Goal: Check status: Check status

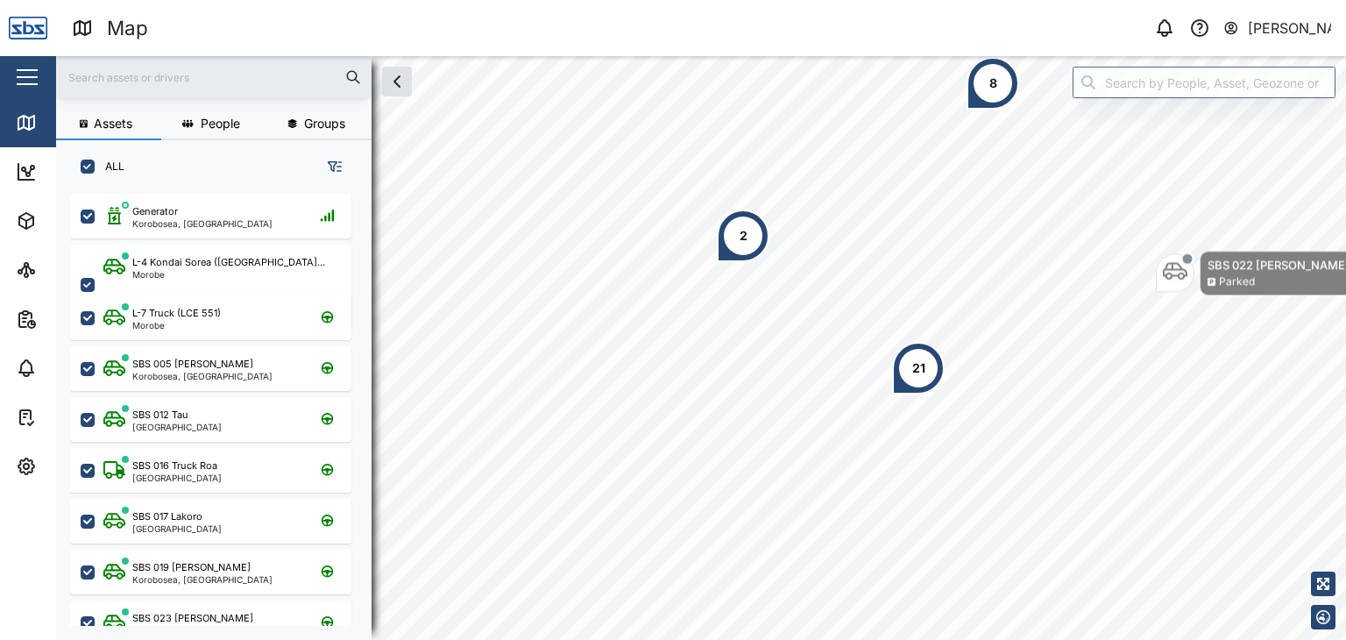
scroll to position [424, 273]
click at [139, 74] on input "text" at bounding box center [214, 77] width 294 height 26
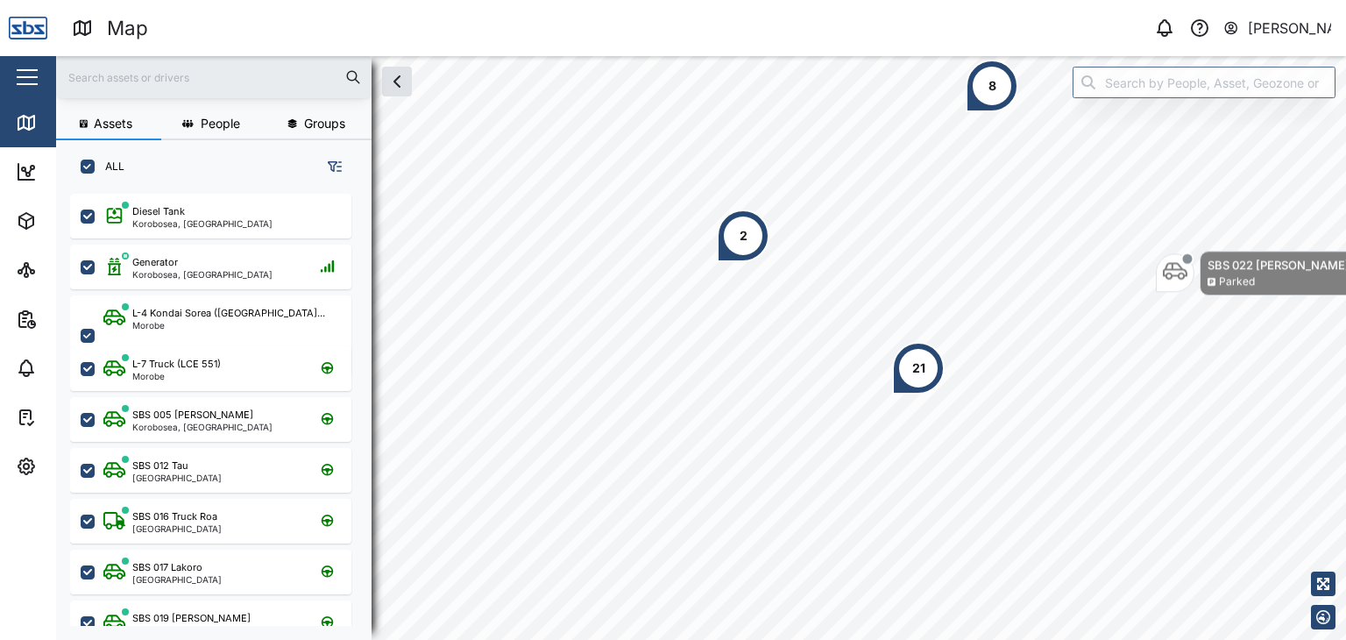
click at [138, 81] on input "text" at bounding box center [214, 77] width 294 height 26
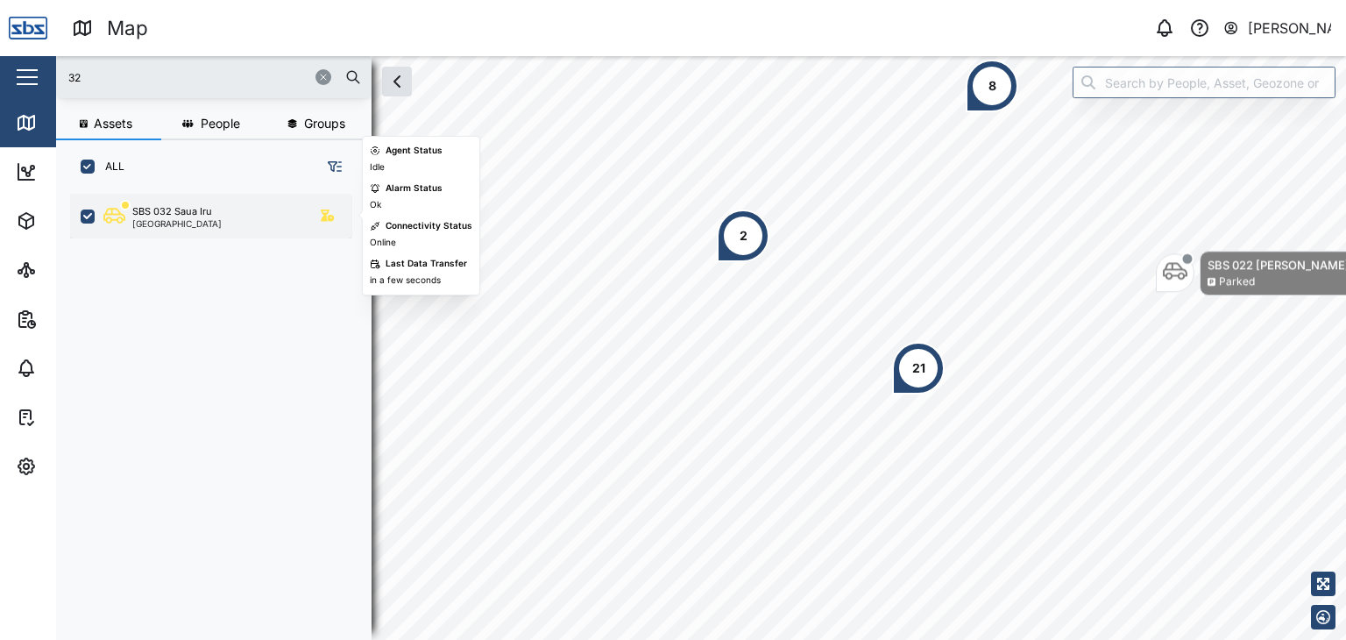
click at [189, 226] on div "[GEOGRAPHIC_DATA]" at bounding box center [176, 223] width 89 height 9
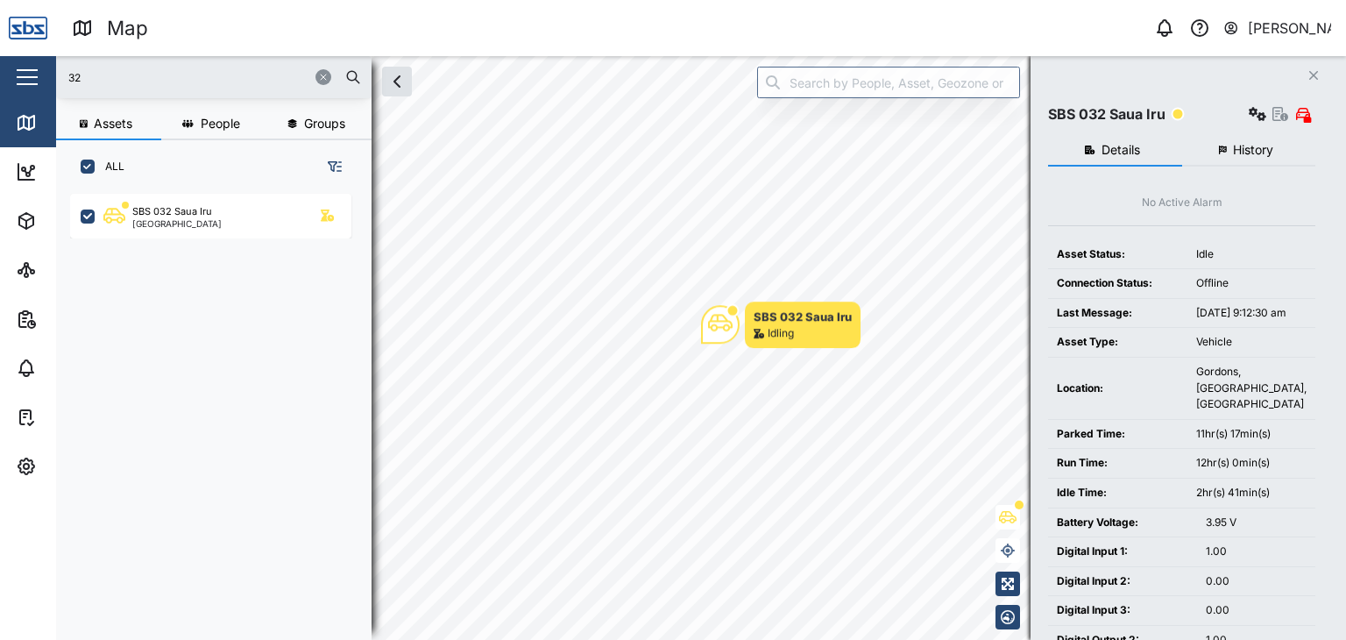
drag, startPoint x: 107, startPoint y: 82, endPoint x: 84, endPoint y: 78, distance: 23.2
click at [84, 78] on input "32" at bounding box center [214, 77] width 294 height 26
drag, startPoint x: 95, startPoint y: 78, endPoint x: 48, endPoint y: 74, distance: 46.6
click at [48, 74] on div "Map 0 [PERSON_NAME] Close Map Dashboard Assets ATS Camera Generator Personnel T…" at bounding box center [673, 320] width 1346 height 640
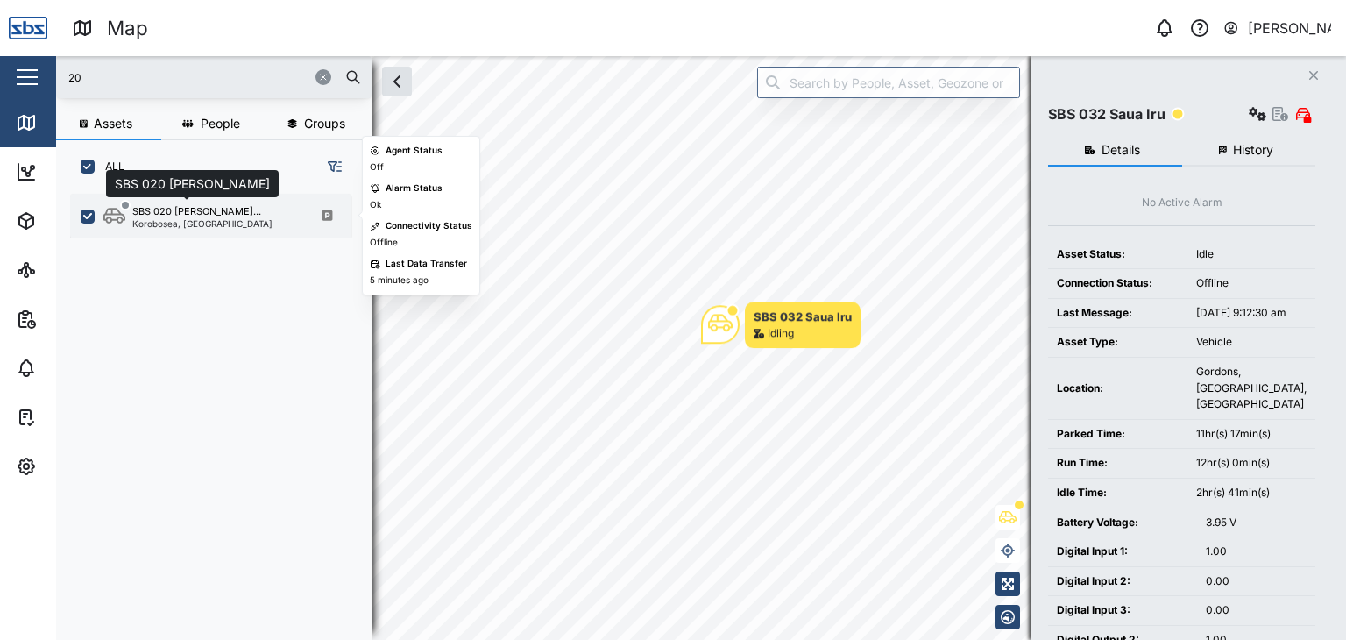
click at [204, 213] on div "SBS 020 [PERSON_NAME]..." at bounding box center [196, 211] width 129 height 15
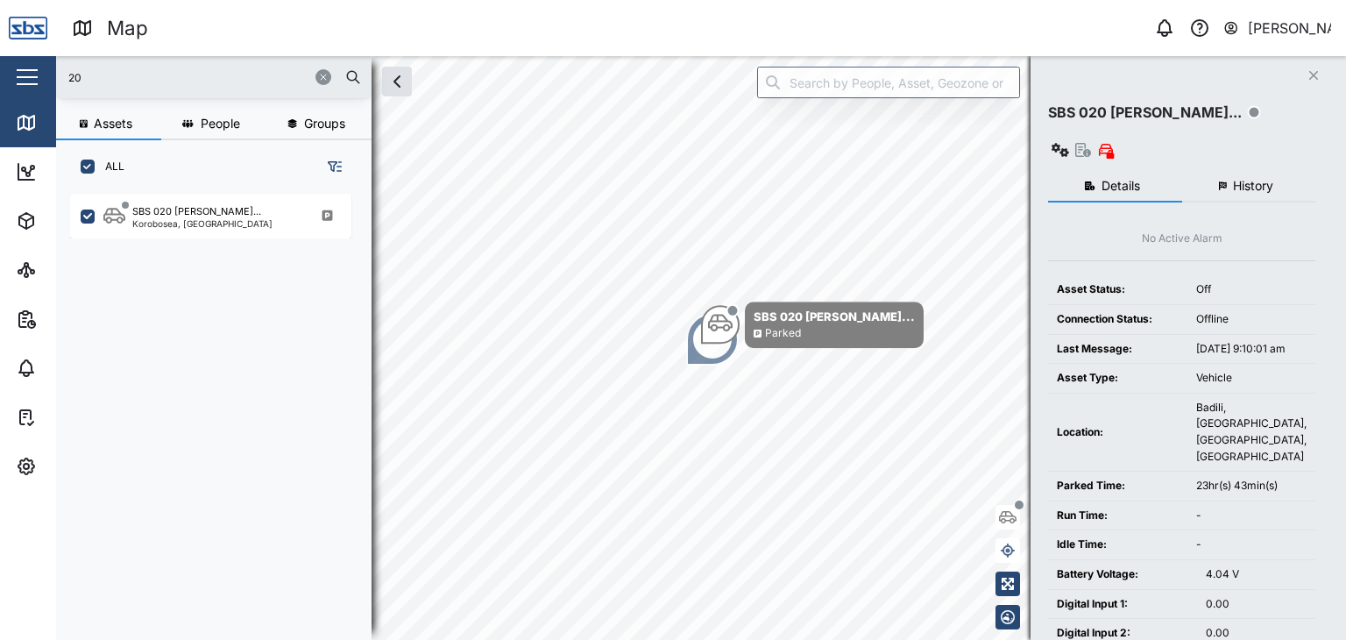
click at [1248, 180] on span "History" at bounding box center [1253, 186] width 40 height 12
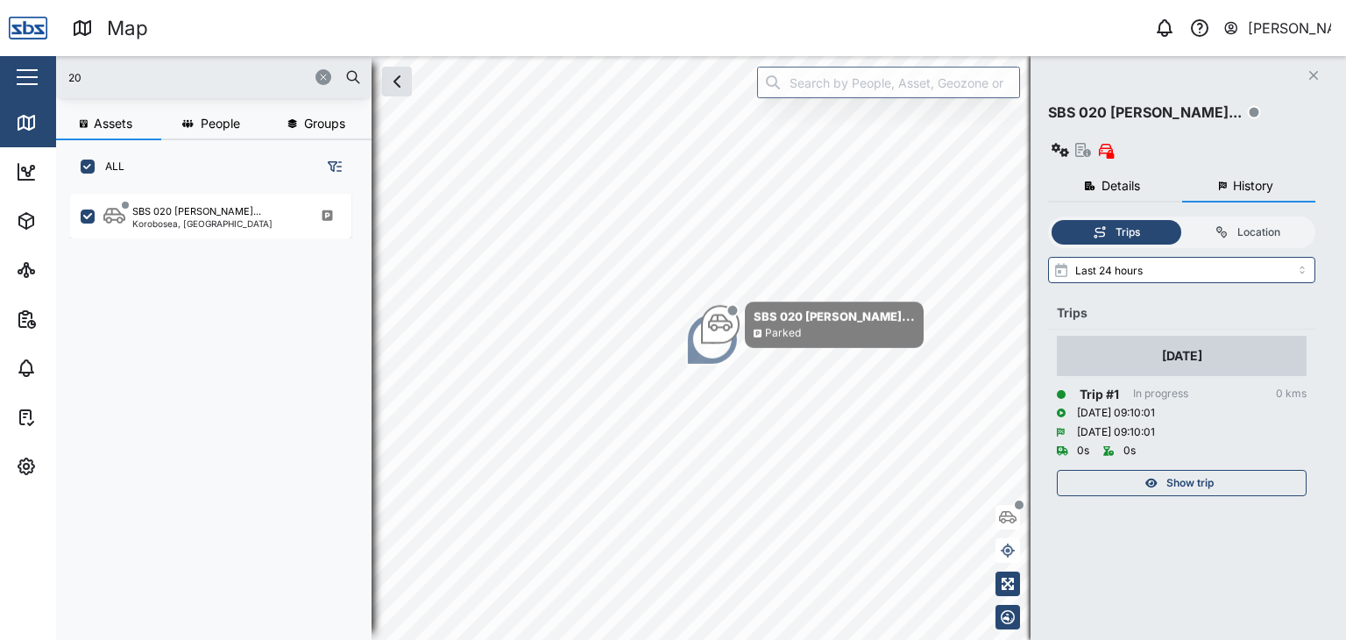
click at [1198, 470] on span "Show trip" at bounding box center [1189, 482] width 47 height 25
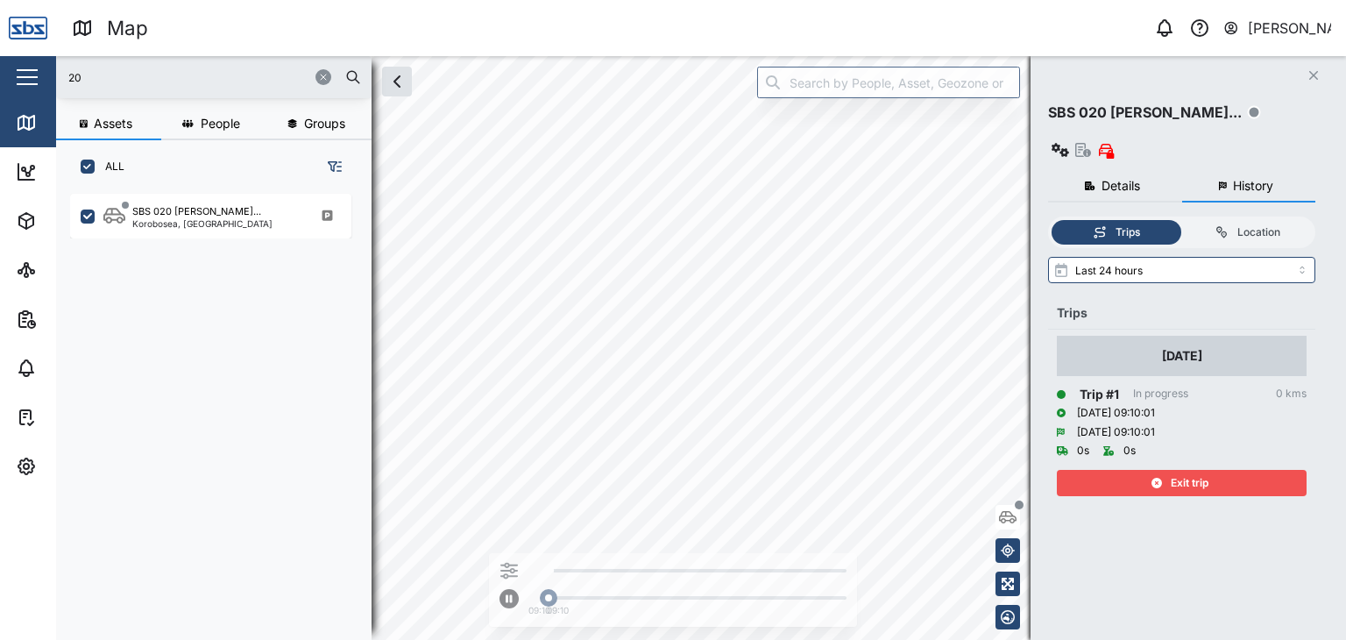
click at [1184, 470] on span "Exit trip" at bounding box center [1189, 482] width 38 height 25
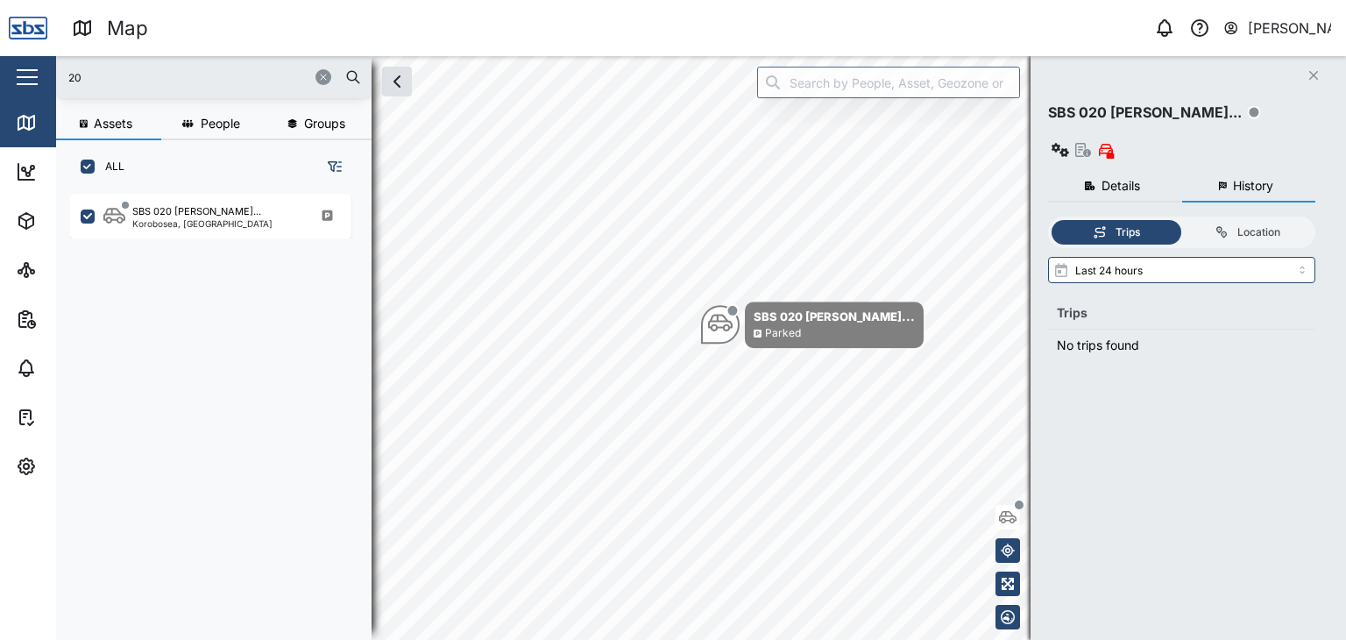
drag, startPoint x: 91, startPoint y: 78, endPoint x: 57, endPoint y: 60, distance: 38.8
click at [57, 60] on div "20" at bounding box center [213, 77] width 315 height 42
type input "32"
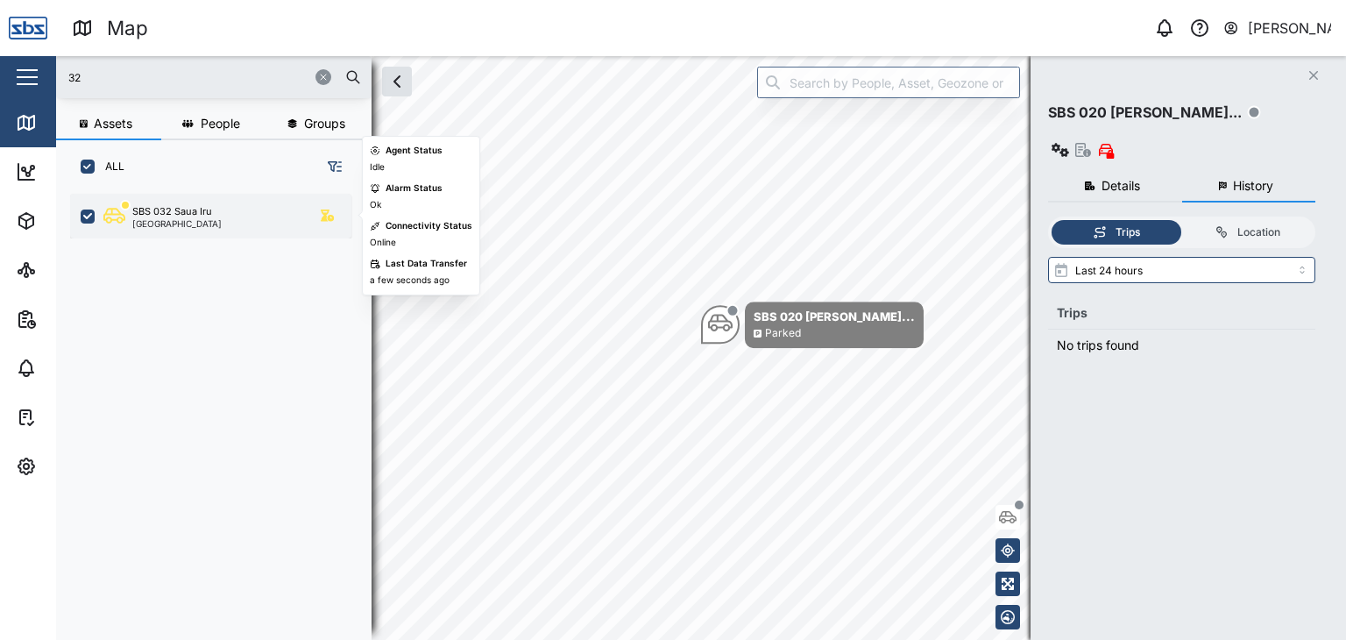
click at [192, 223] on div "[GEOGRAPHIC_DATA]" at bounding box center [176, 223] width 89 height 9
